Goal: Task Accomplishment & Management: Manage account settings

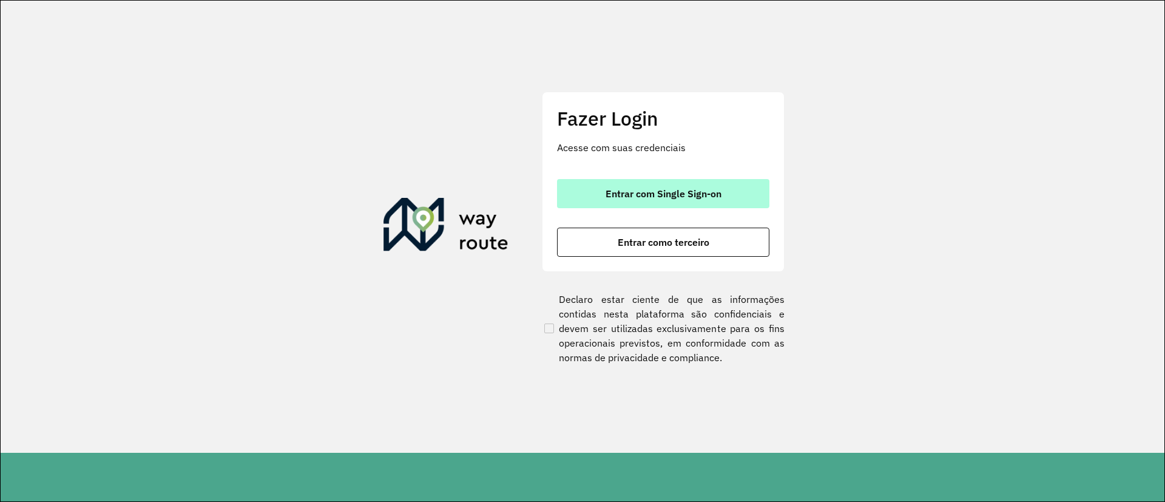
click at [632, 200] on button "Entrar com Single Sign-on" at bounding box center [663, 193] width 212 height 29
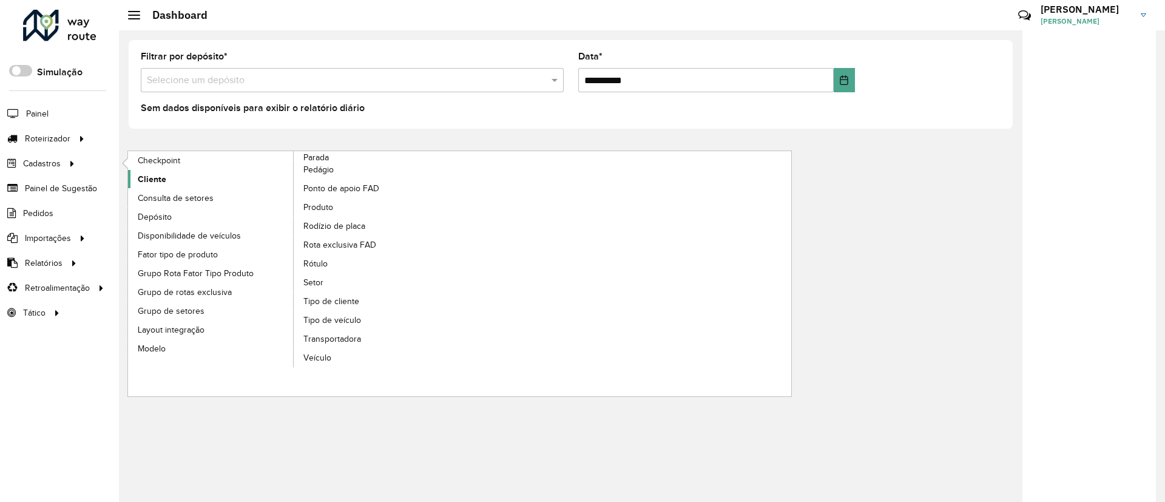
click at [153, 178] on span "Cliente" at bounding box center [152, 179] width 29 height 13
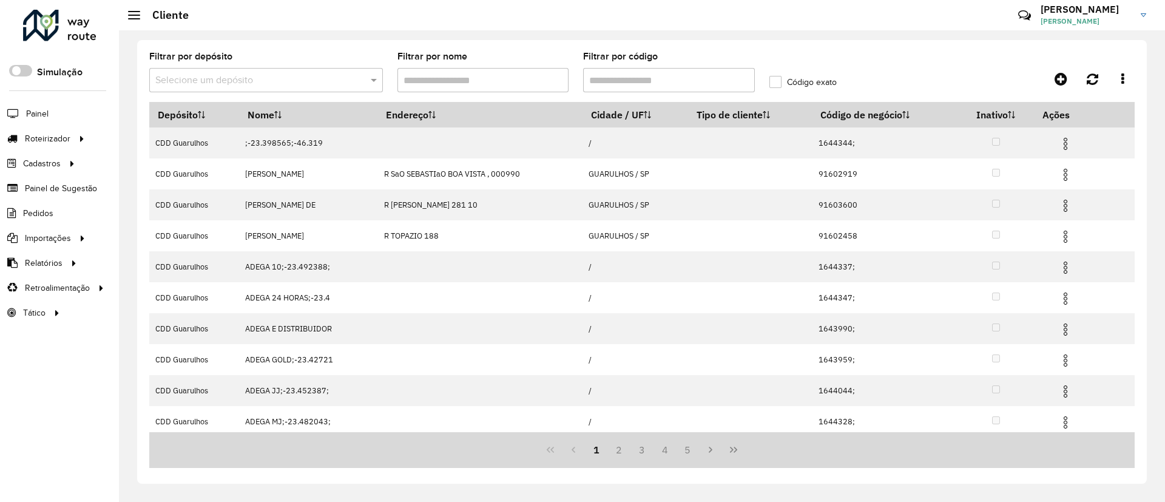
click at [290, 83] on input "text" at bounding box center [253, 80] width 197 height 15
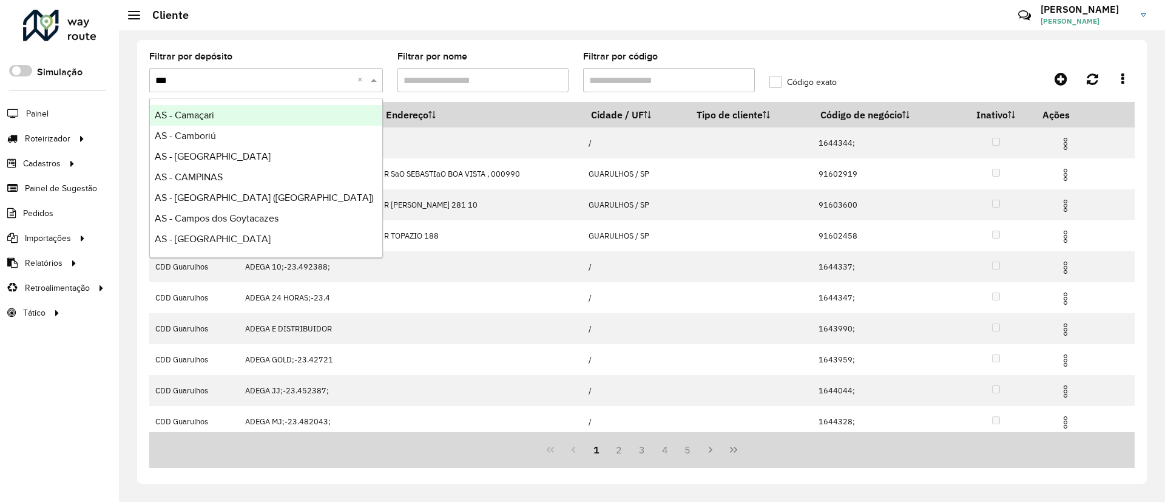
type input "****"
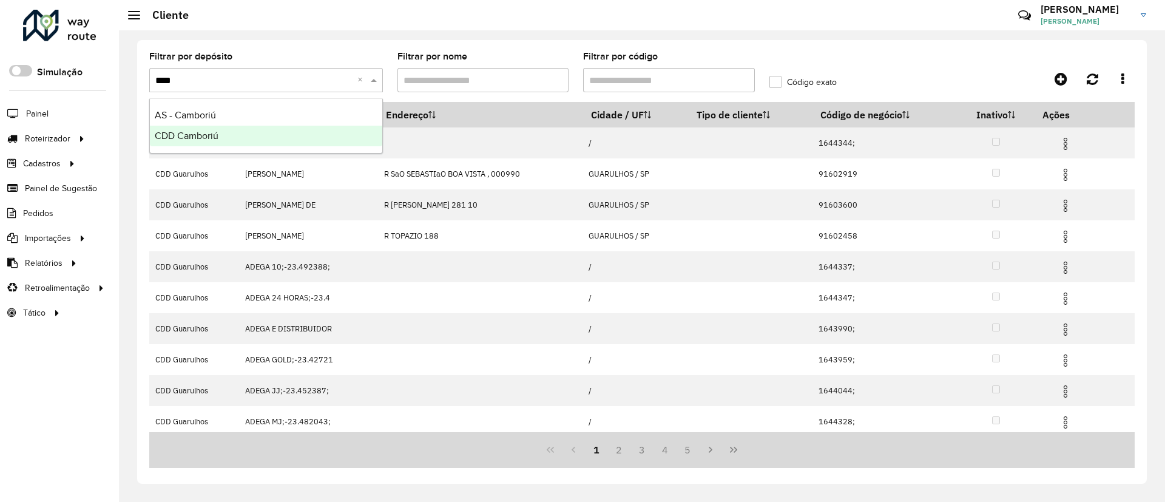
click at [271, 133] on div "CDD Camboriú" at bounding box center [266, 136] width 232 height 21
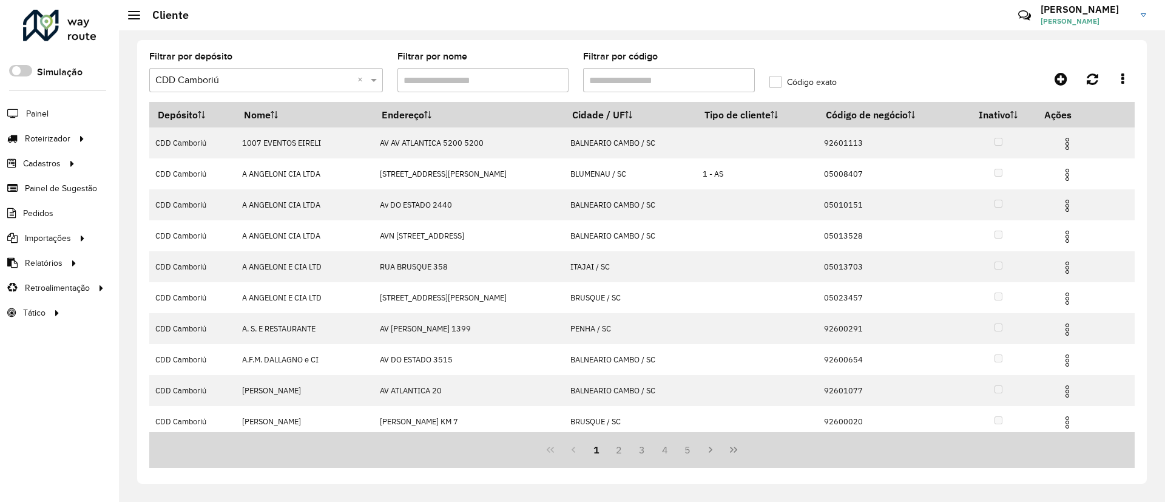
click at [628, 83] on input "Filtrar por código" at bounding box center [669, 80] width 172 height 24
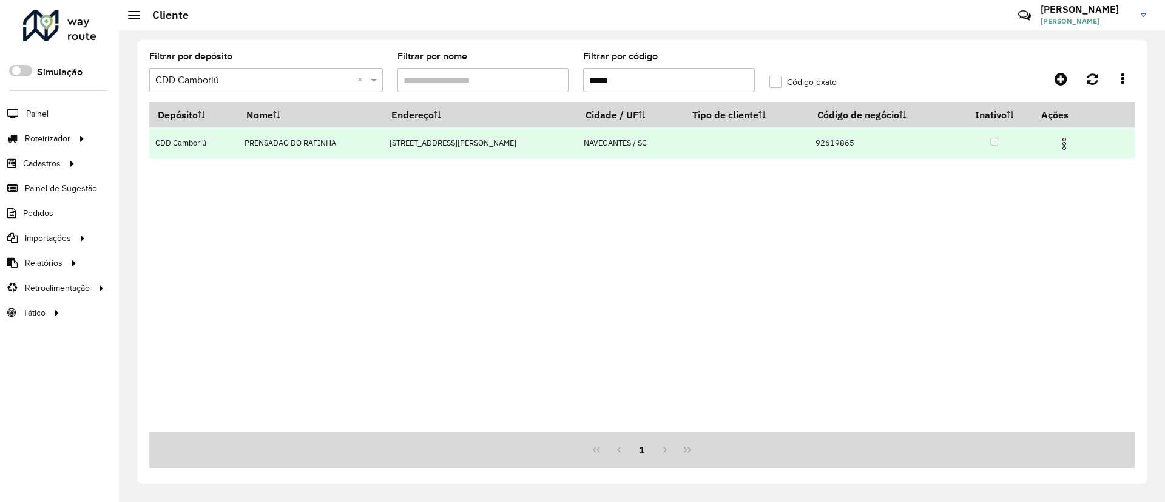
type input "*****"
click at [1031, 140] on img at bounding box center [1064, 143] width 15 height 15
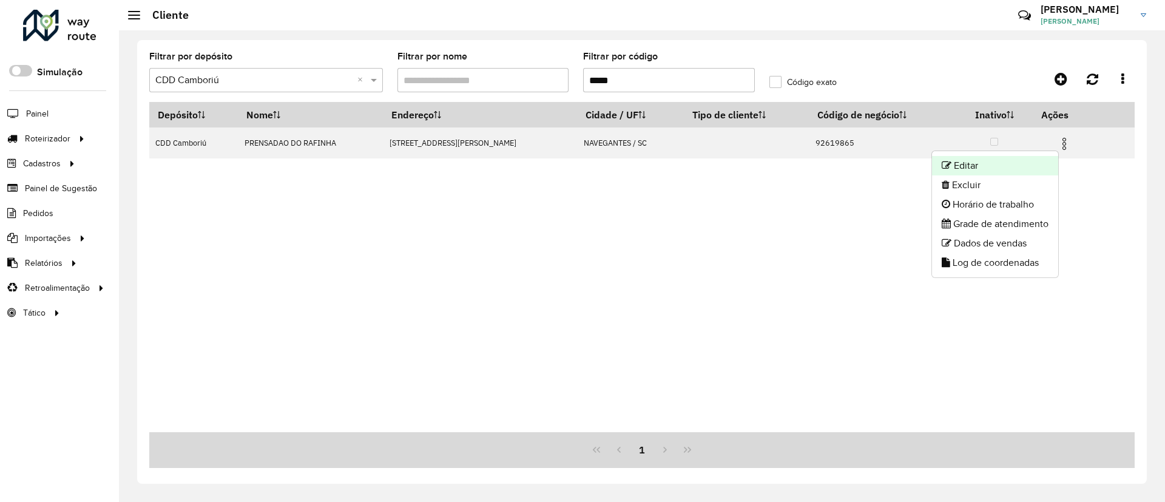
click at [990, 161] on li "Editar" at bounding box center [995, 165] width 126 height 19
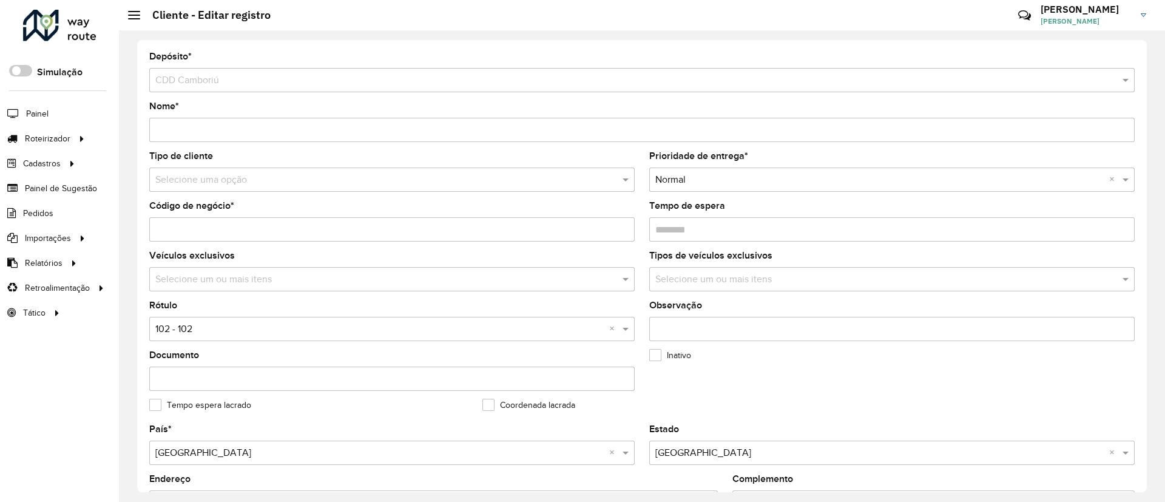
click at [237, 185] on hb-app "Aguarde... Pop-up bloqueado! Seu navegador bloqueou automáticamente a abertura …" at bounding box center [582, 251] width 1165 height 502
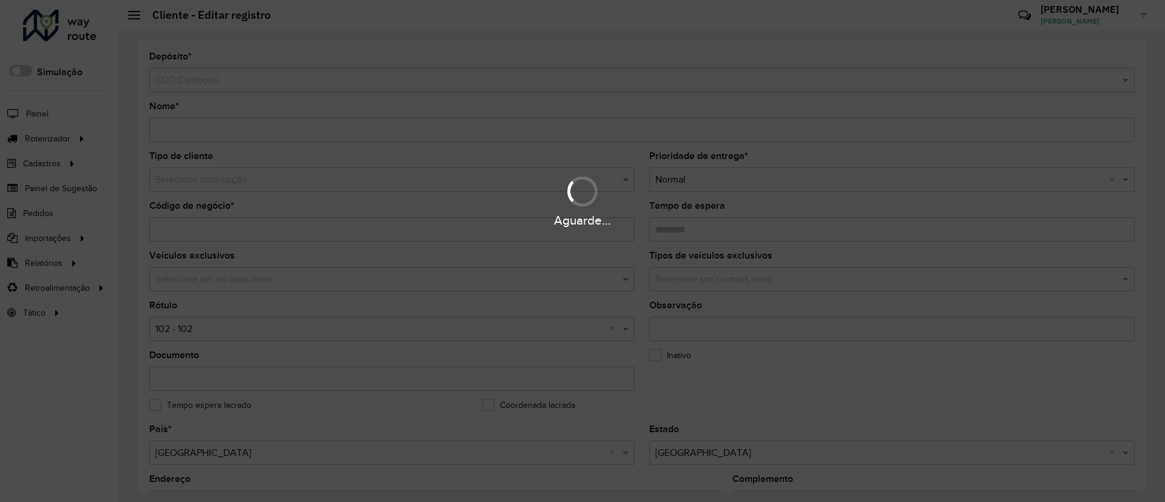
type input "*"
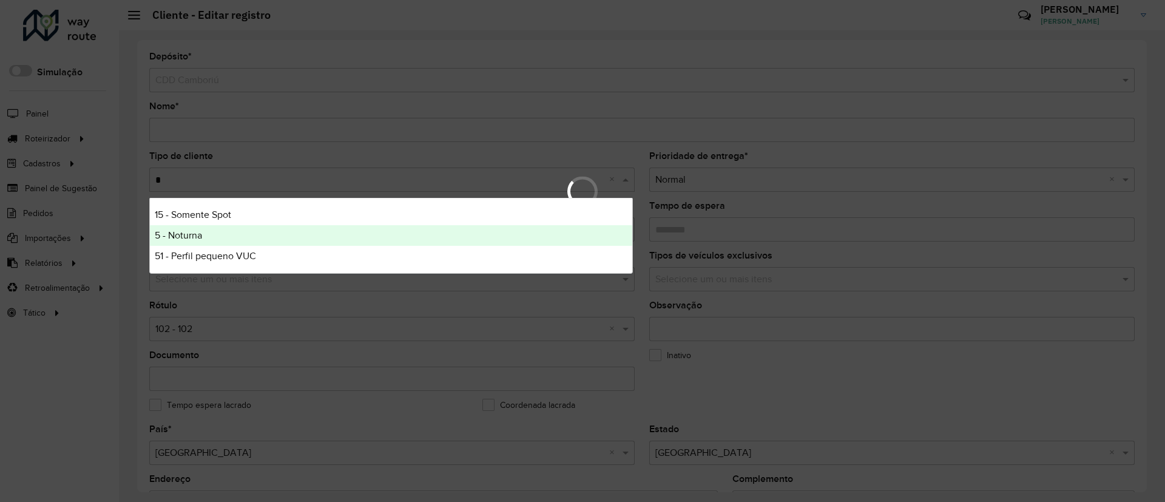
click at [232, 232] on div "5 - Noturna" at bounding box center [391, 235] width 482 height 21
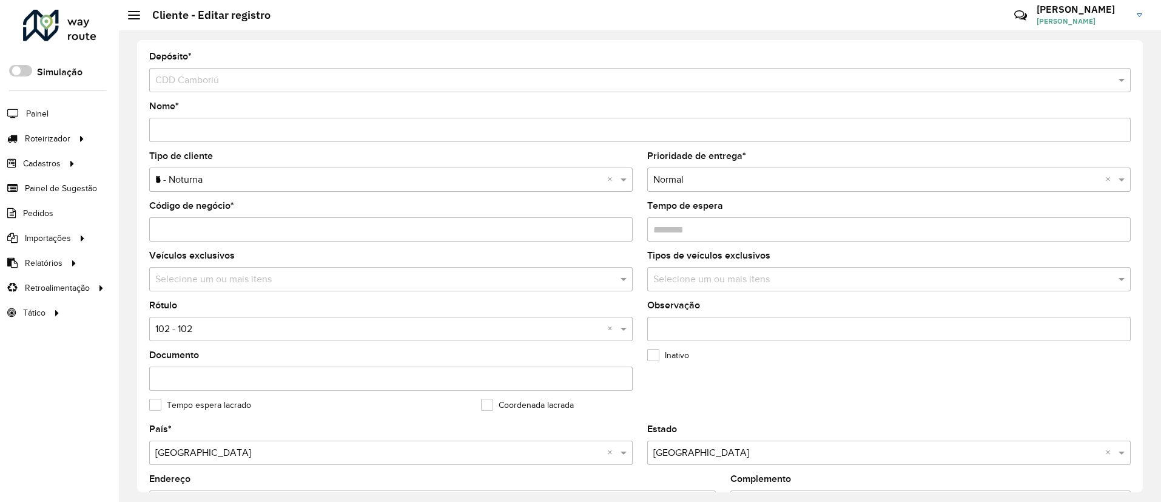
click at [215, 325] on input "text" at bounding box center [378, 329] width 447 height 15
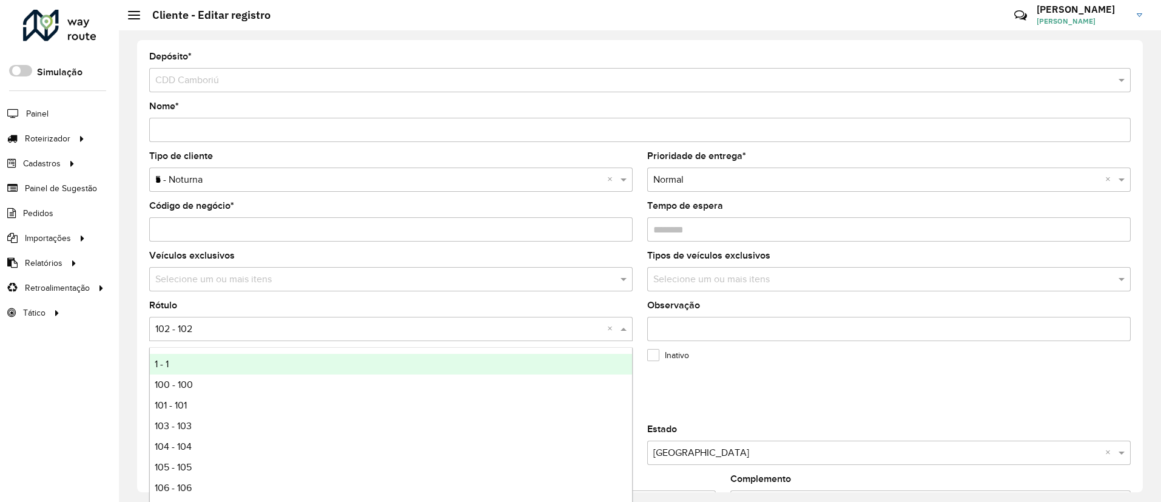
type input "*"
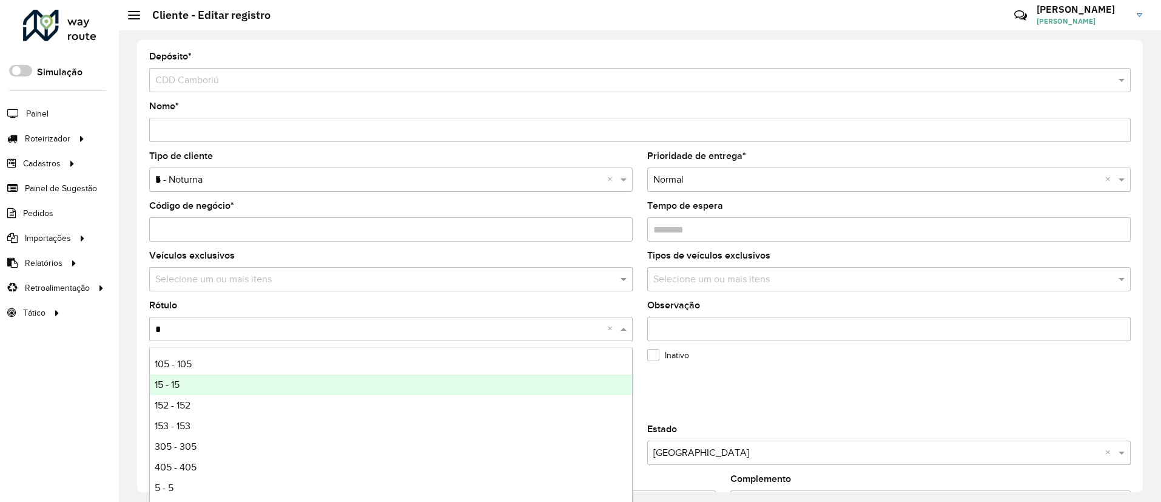
click at [223, 385] on div "15 - 15" at bounding box center [391, 384] width 482 height 21
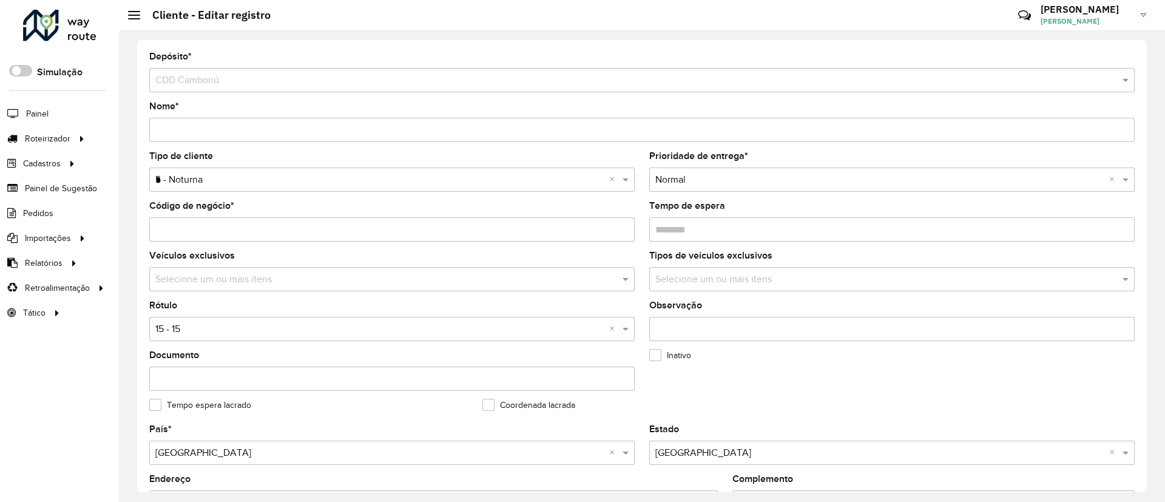
type input "*"
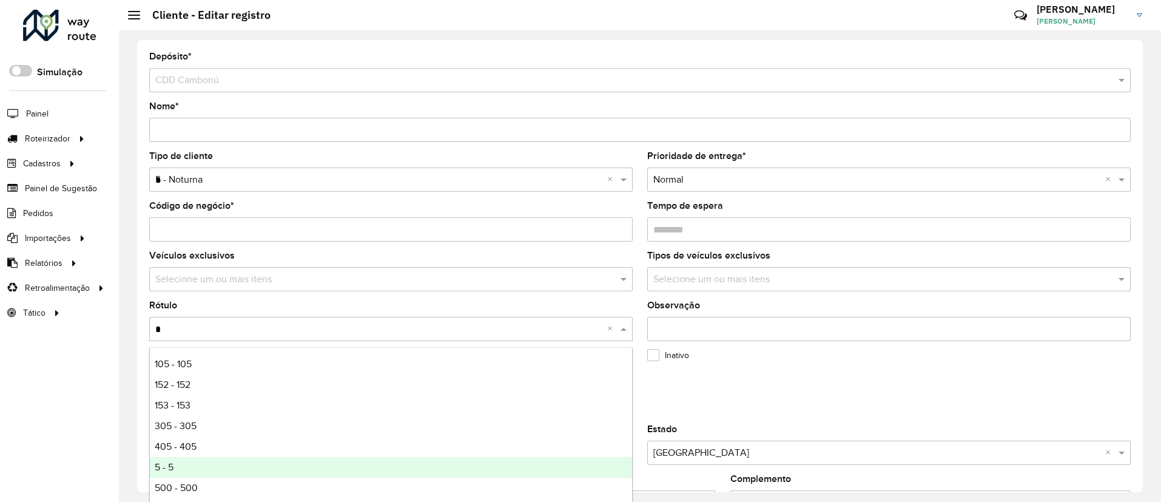
click at [221, 445] on div "5 - 5" at bounding box center [391, 467] width 482 height 21
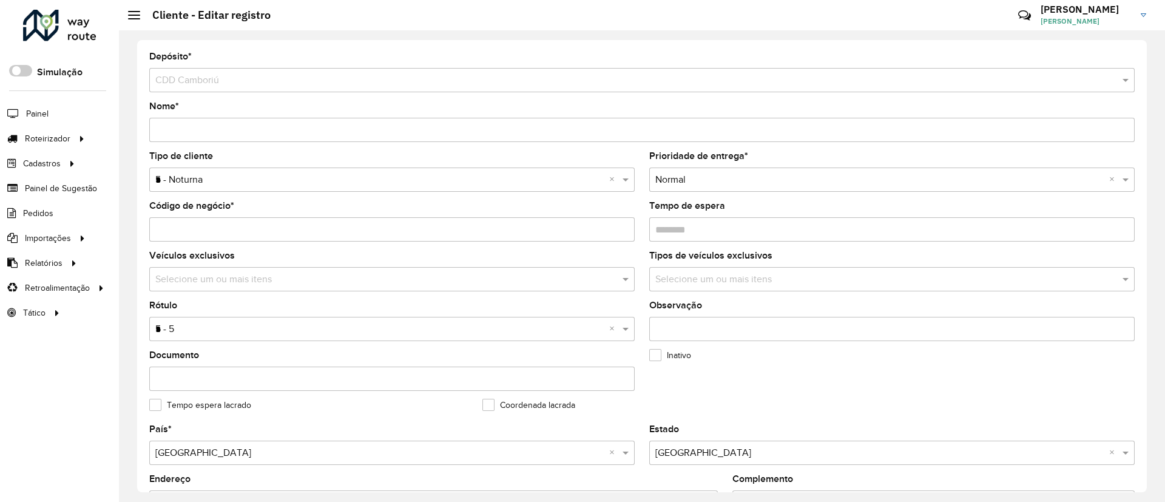
click at [680, 382] on formly-field "Inativo" at bounding box center [808, 376] width 333 height 50
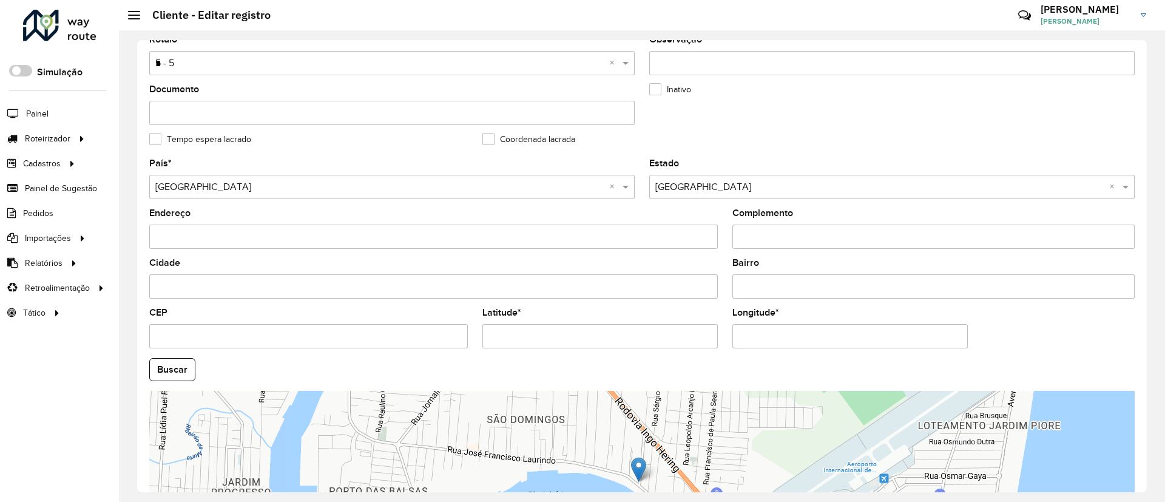
scroll to position [401, 0]
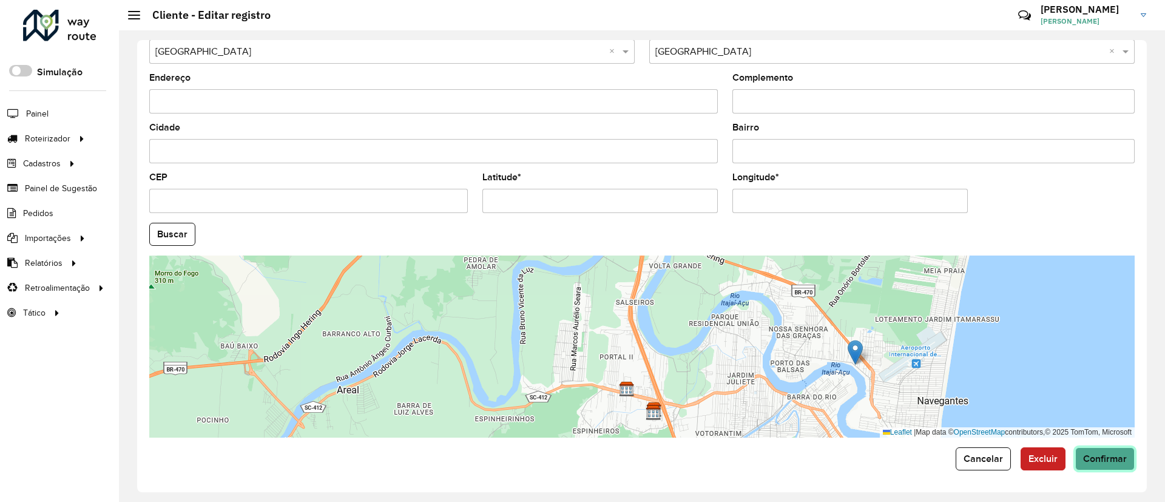
click at [1031, 445] on span "Confirmar" at bounding box center [1105, 458] width 44 height 10
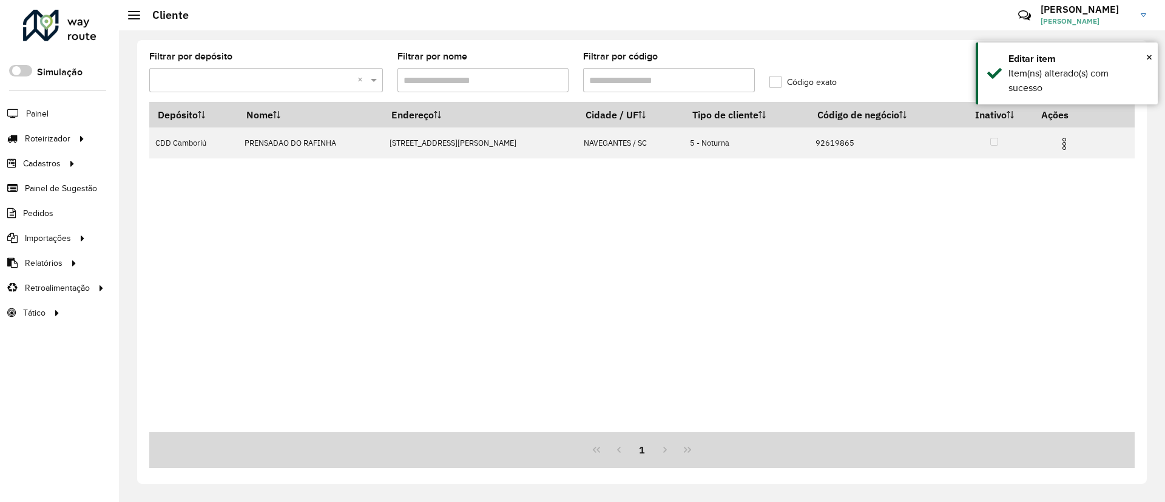
drag, startPoint x: 624, startPoint y: 83, endPoint x: 511, endPoint y: 77, distance: 113.0
click at [516, 78] on formly-group "Filtrar por depósito Selecione um depósito × × Filtrar por nome Filtrar por cód…" at bounding box center [514, 77] width 744 height 50
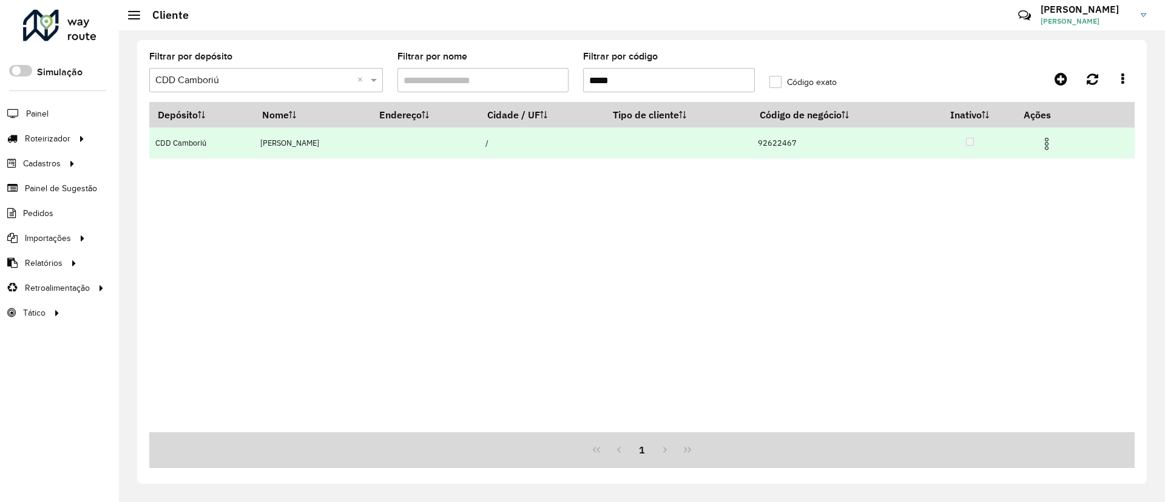
type input "*****"
click at [1031, 143] on img at bounding box center [1046, 143] width 15 height 15
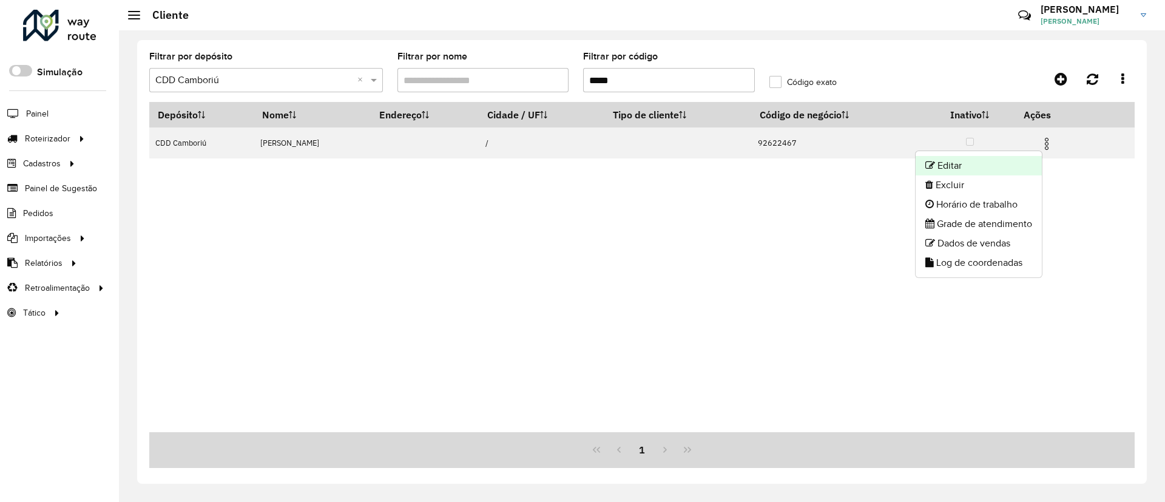
click at [969, 164] on li "Editar" at bounding box center [978, 165] width 126 height 19
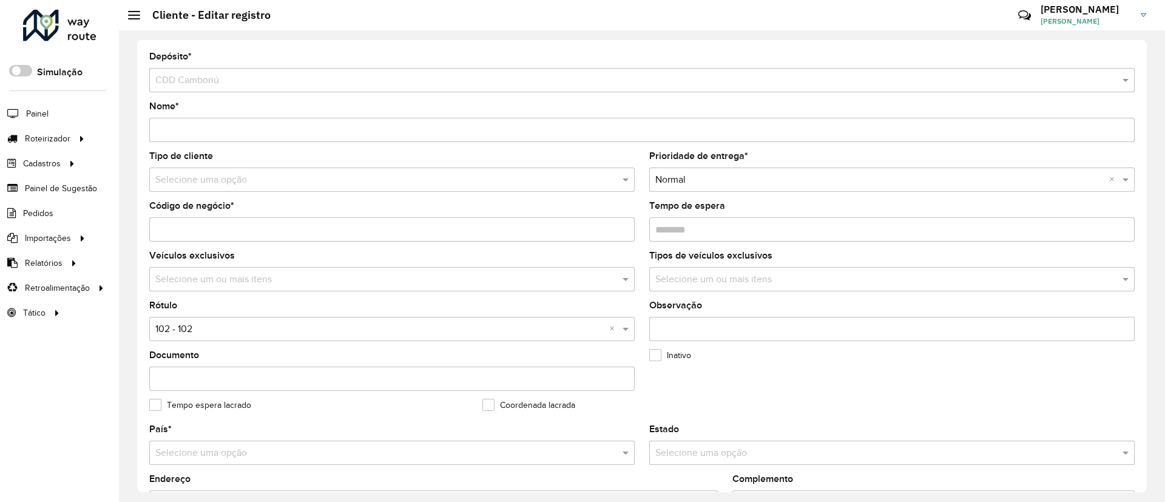
click at [277, 184] on hb-app "Aguarde... Pop-up bloqueado! Seu navegador bloqueou automáticamente a abertura …" at bounding box center [582, 251] width 1165 height 502
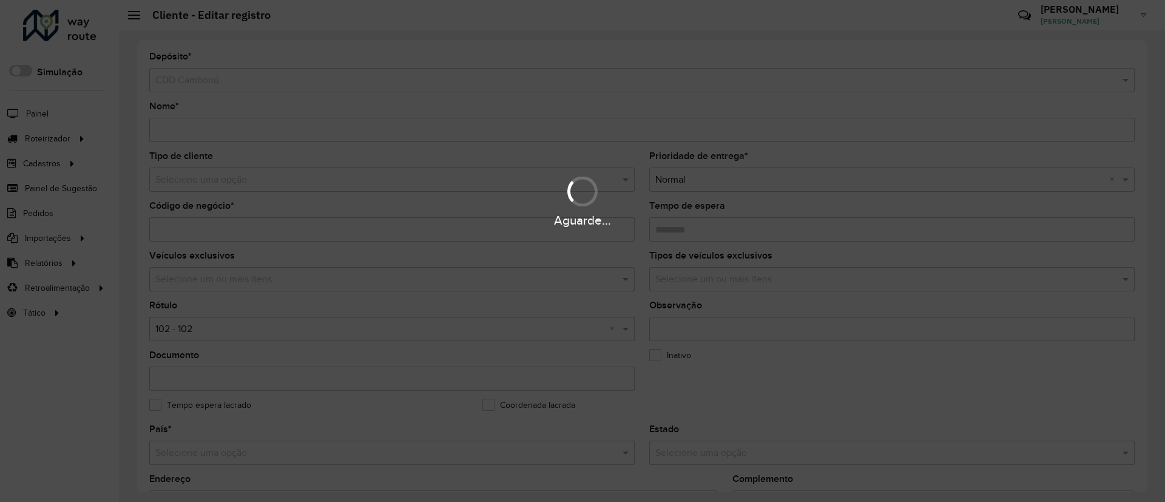
type input "*"
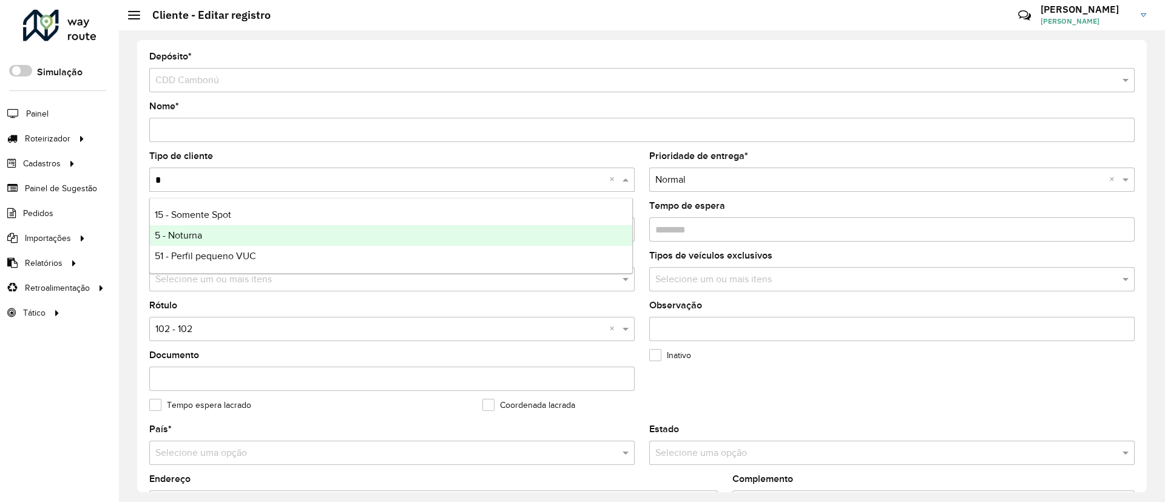
click at [260, 234] on div "5 - Noturna" at bounding box center [391, 235] width 482 height 21
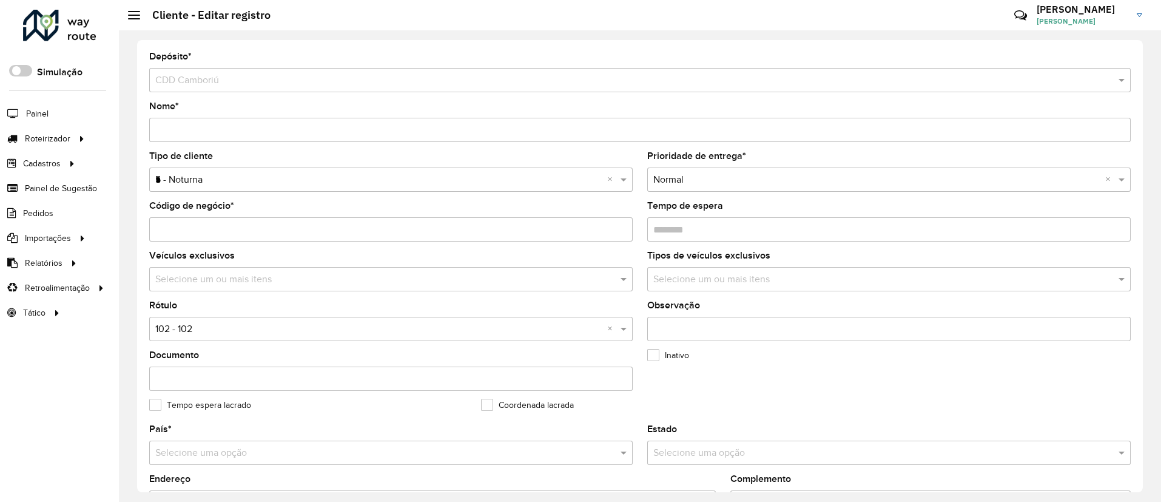
click at [256, 335] on input "text" at bounding box center [378, 329] width 447 height 15
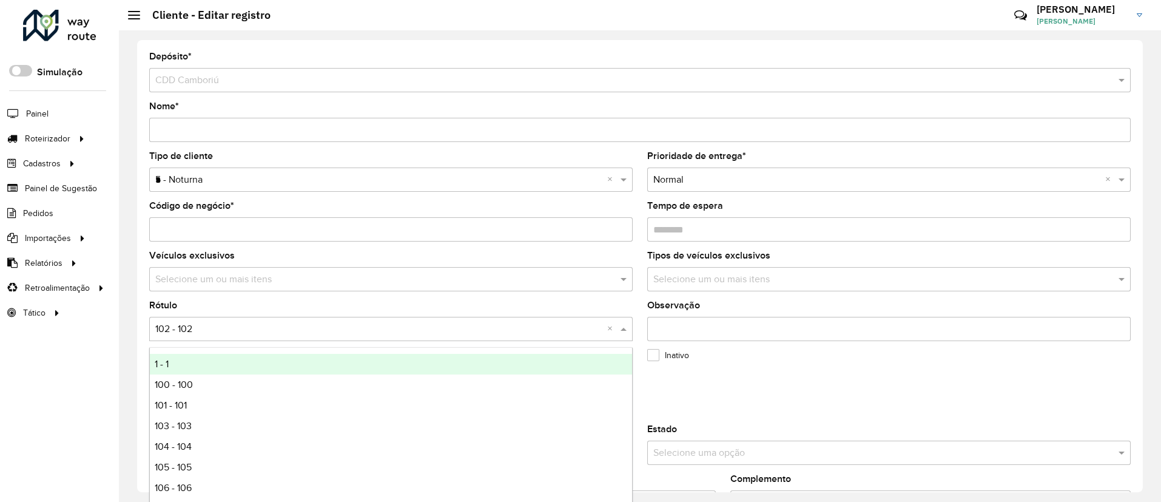
type input "*"
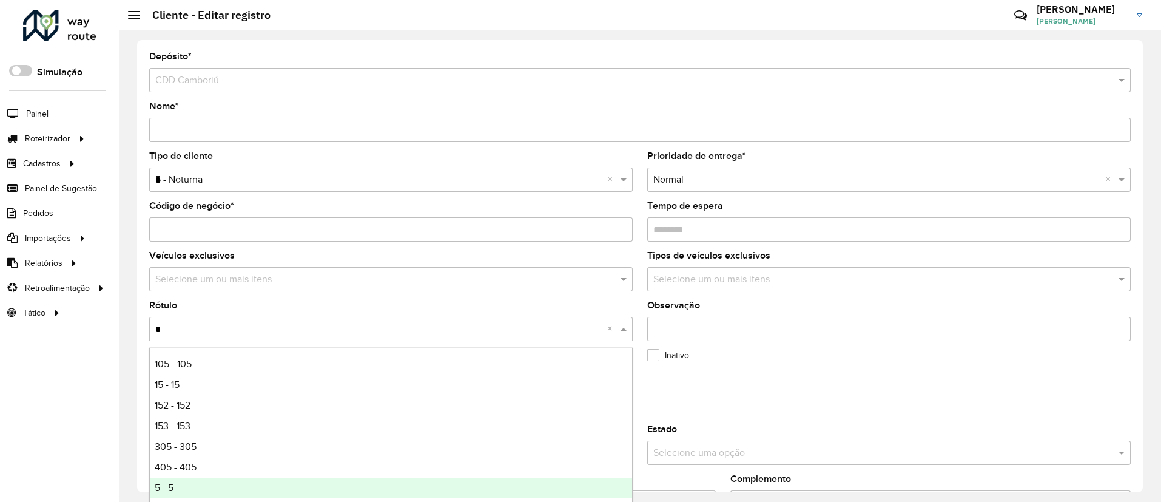
click at [237, 445] on div "5 - 5" at bounding box center [391, 487] width 482 height 21
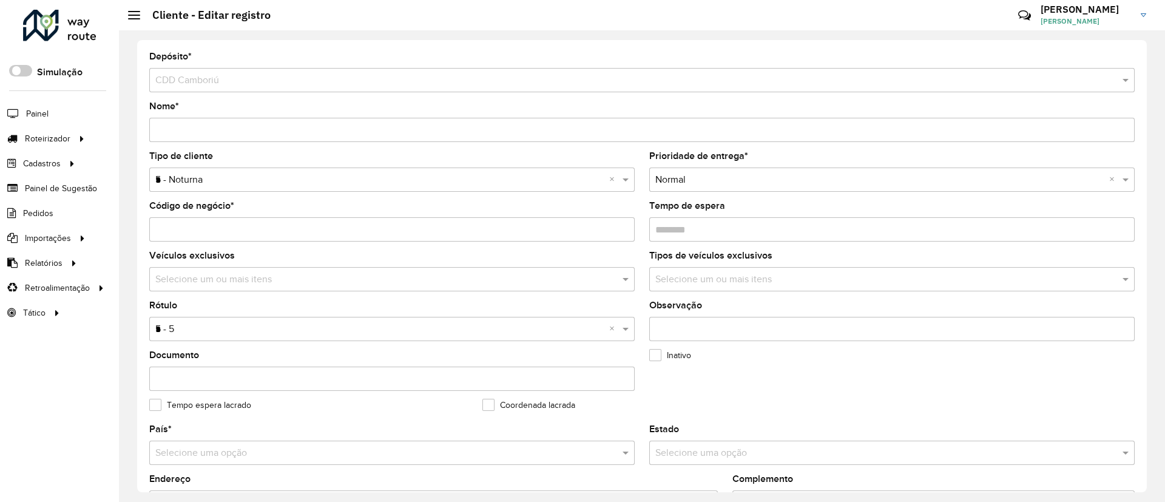
click at [726, 405] on div "Coordenada lacrada" at bounding box center [641, 407] width 318 height 15
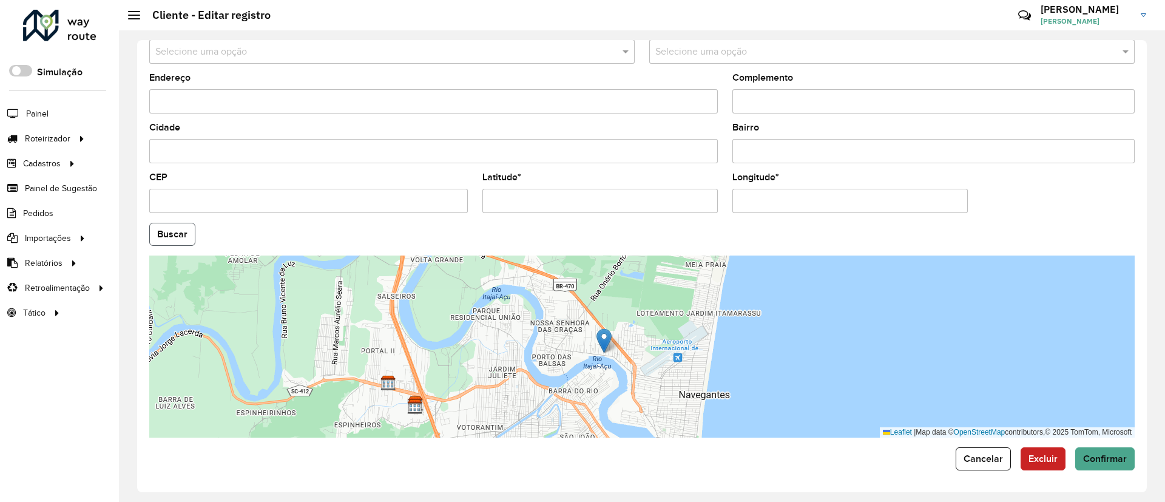
click at [157, 240] on button "Buscar" at bounding box center [172, 234] width 46 height 23
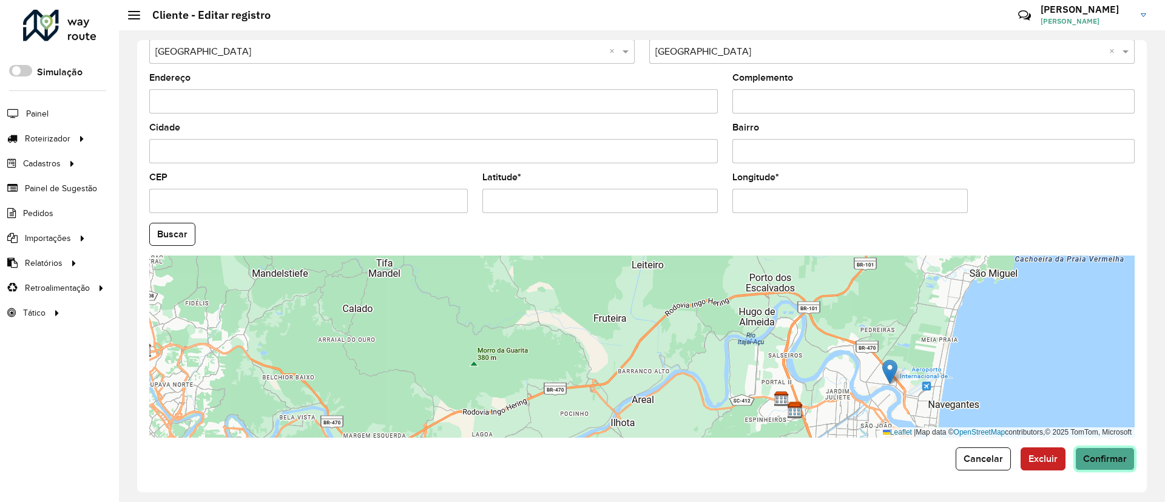
click at [1031, 445] on button "Confirmar" at bounding box center [1104, 458] width 59 height 23
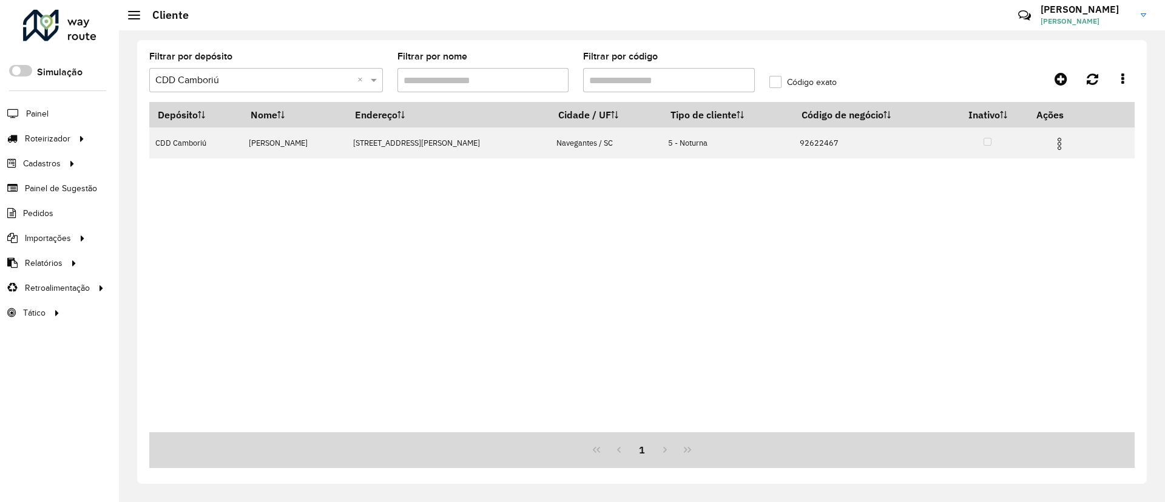
click at [74, 22] on div at bounding box center [59, 26] width 73 height 32
